Goal: Transaction & Acquisition: Book appointment/travel/reservation

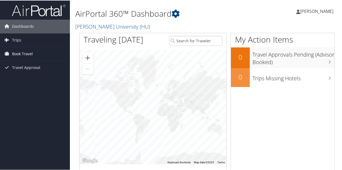
click at [22, 52] on span "Book Travel" at bounding box center [22, 53] width 21 height 13
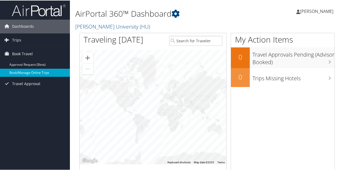
click at [38, 72] on link "Book/Manage Online Trips" at bounding box center [35, 72] width 70 height 8
